Goal: Task Accomplishment & Management: Use online tool/utility

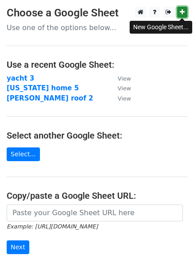
click at [181, 12] on icon at bounding box center [181, 12] width 5 height 6
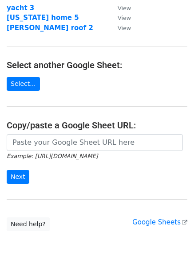
scroll to position [113, 0]
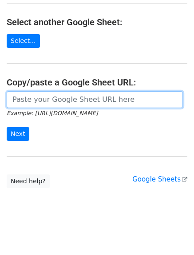
click at [74, 101] on input "url" at bounding box center [95, 99] width 176 height 17
paste input "https://docs.google.com/spreadsheets/d/1xlmh1AB1lZfgHJrfjwM25ORh5edr-3_1-FQQjxs…"
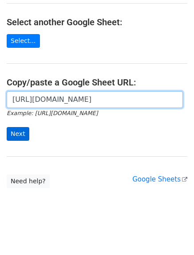
type input "https://docs.google.com/spreadsheets/d/1xlmh1AB1lZfgHJrfjwM25ORh5edr-3_1-FQQjxs…"
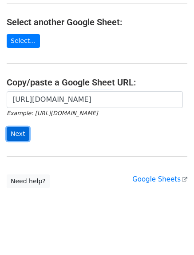
click at [16, 137] on input "Next" at bounding box center [18, 134] width 23 height 14
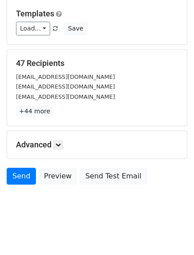
scroll to position [120, 0]
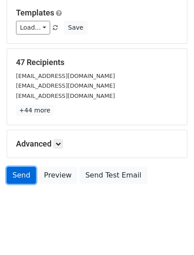
click at [21, 175] on link "Send" at bounding box center [21, 175] width 29 height 17
